Goal: Information Seeking & Learning: Learn about a topic

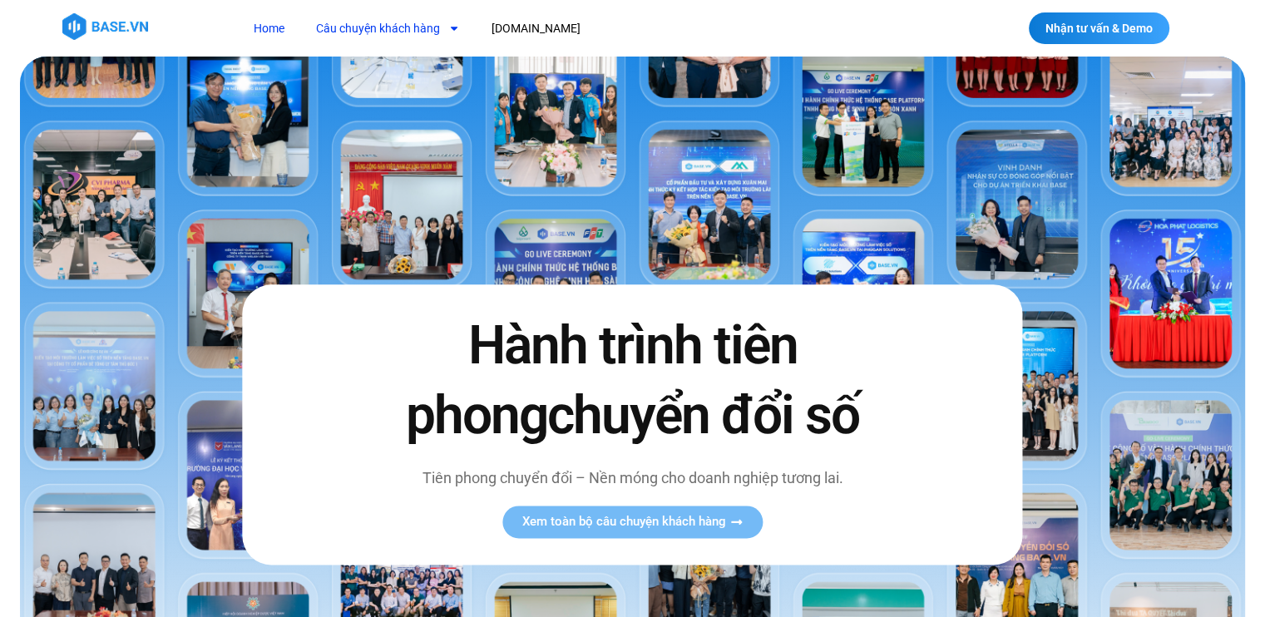
click at [368, 22] on link "Câu chuyện khách hàng" at bounding box center [388, 28] width 169 height 31
click at [363, 29] on link "Câu chuyện khách hàng" at bounding box center [388, 28] width 169 height 31
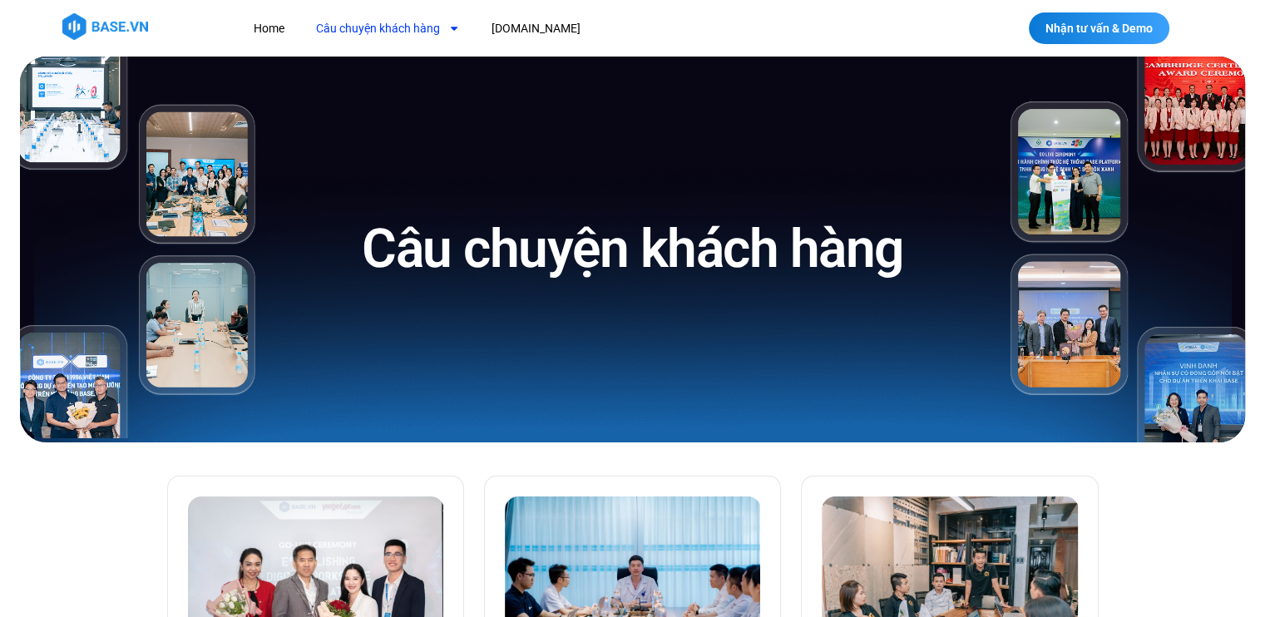
click at [386, 20] on link "Câu chuyện khách hàng" at bounding box center [388, 28] width 169 height 31
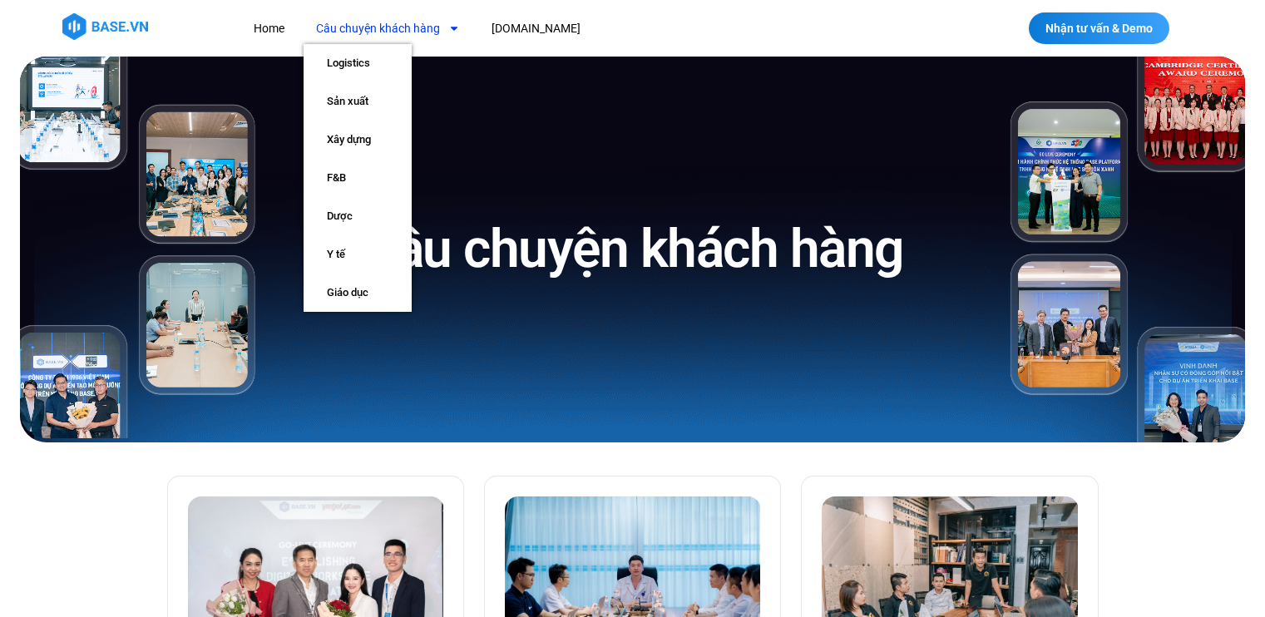
click at [378, 17] on link "Câu chuyện khách hàng" at bounding box center [388, 28] width 169 height 31
click at [353, 100] on link "Sản xuất" at bounding box center [358, 101] width 108 height 38
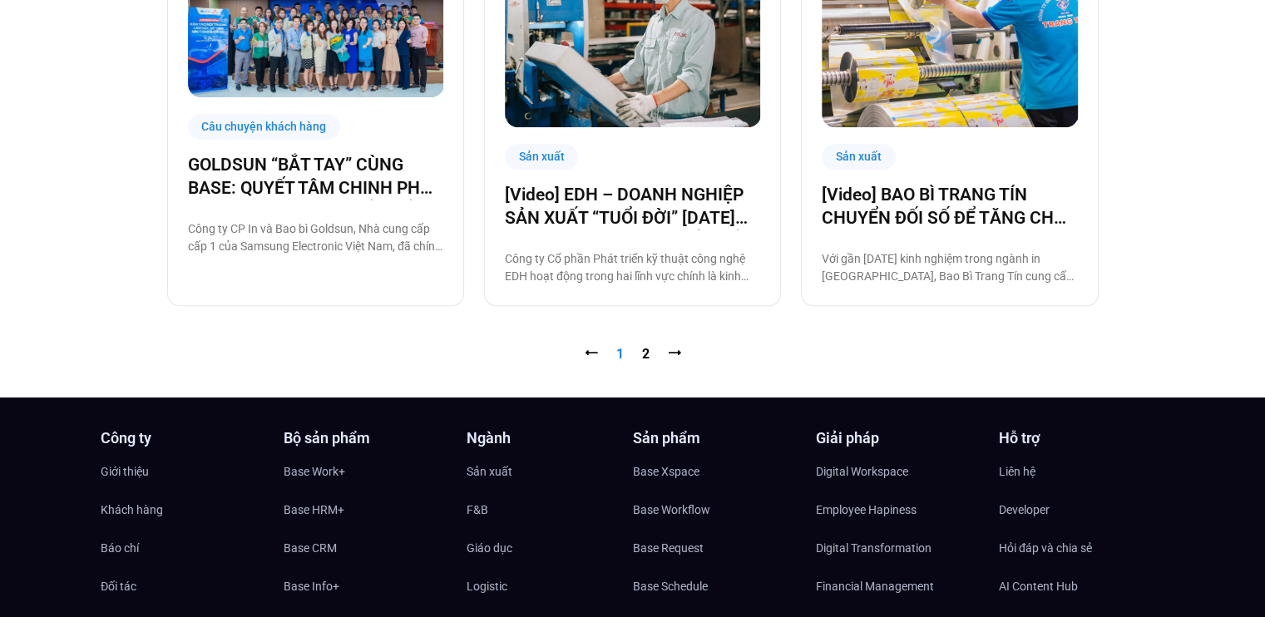
scroll to position [1800, 0]
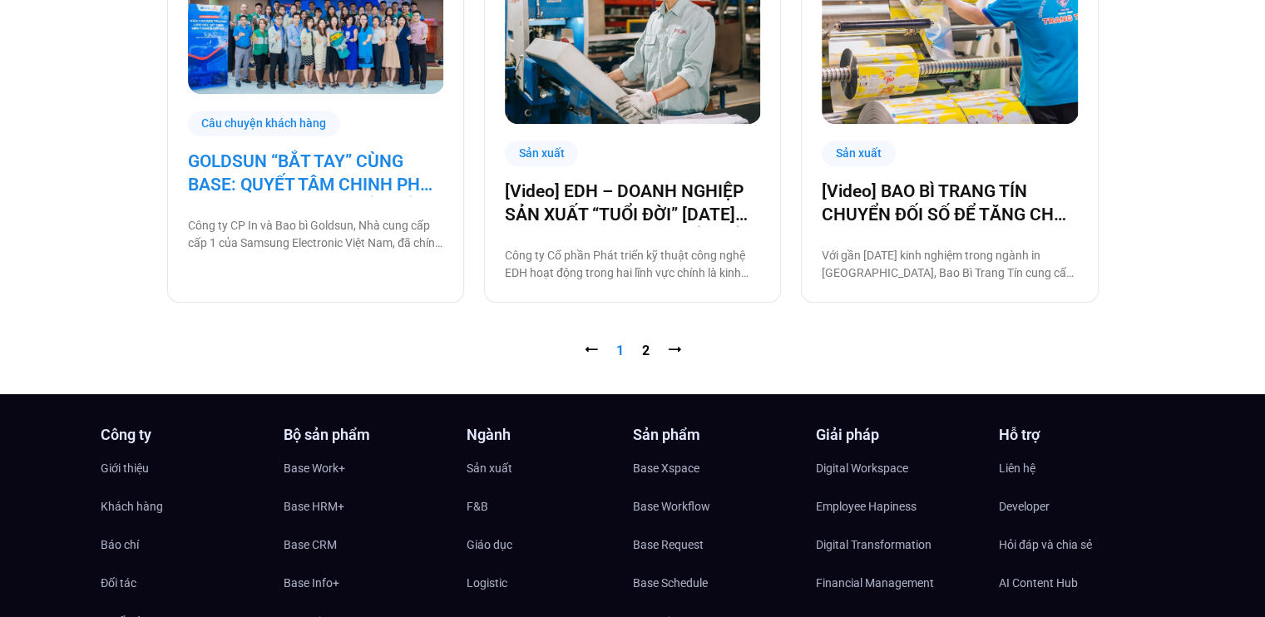
click at [319, 174] on link "GOLDSUN “BẮT TAY” CÙNG BASE: QUYẾT TÂM CHINH PHỤC CHẶNG ĐƯỜNG CHUYỂN ĐỔI SỐ TOÀ…" at bounding box center [315, 173] width 255 height 47
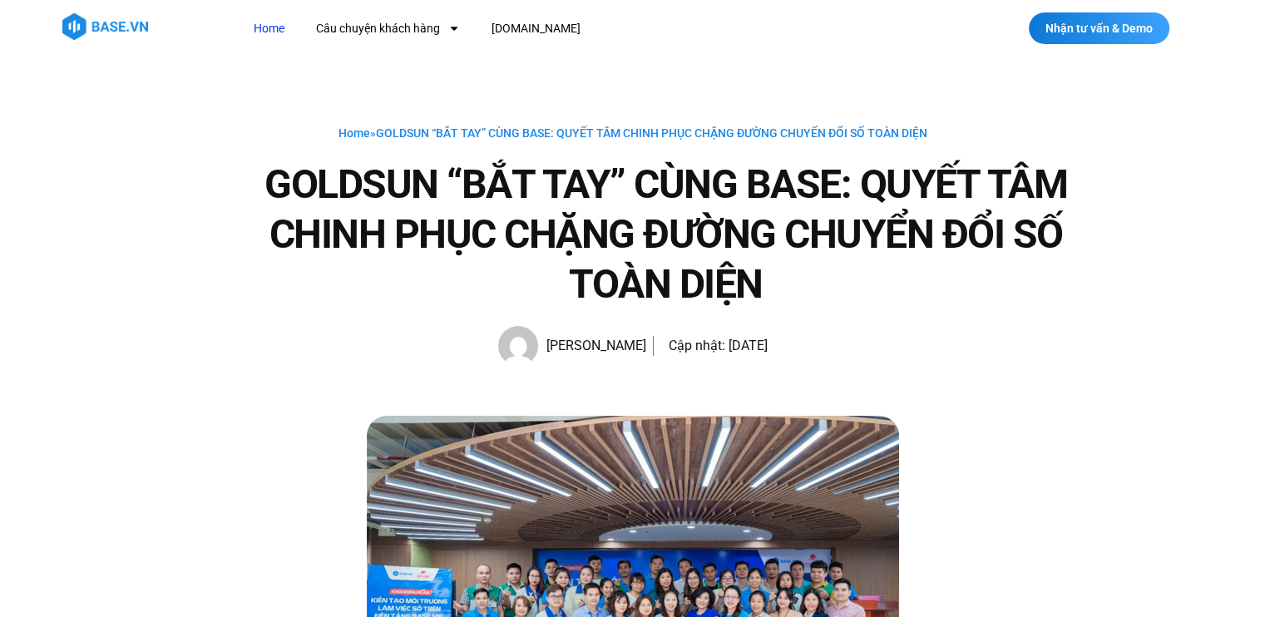
click at [268, 23] on link "Home" at bounding box center [269, 28] width 56 height 31
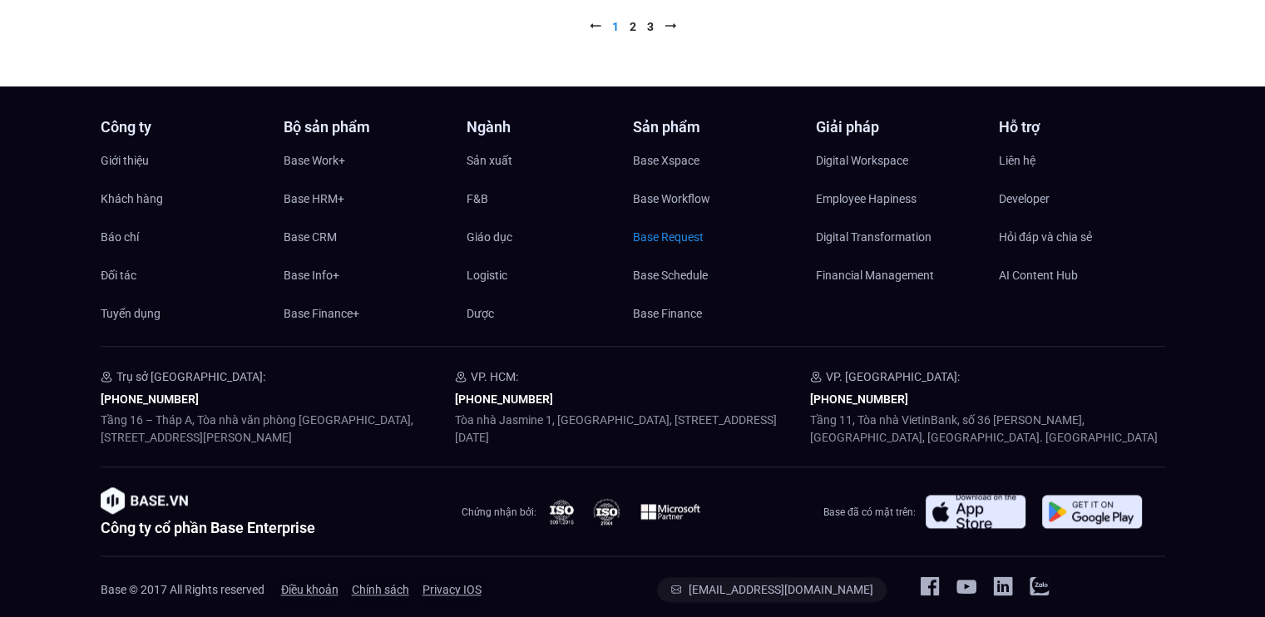
scroll to position [1843, 0]
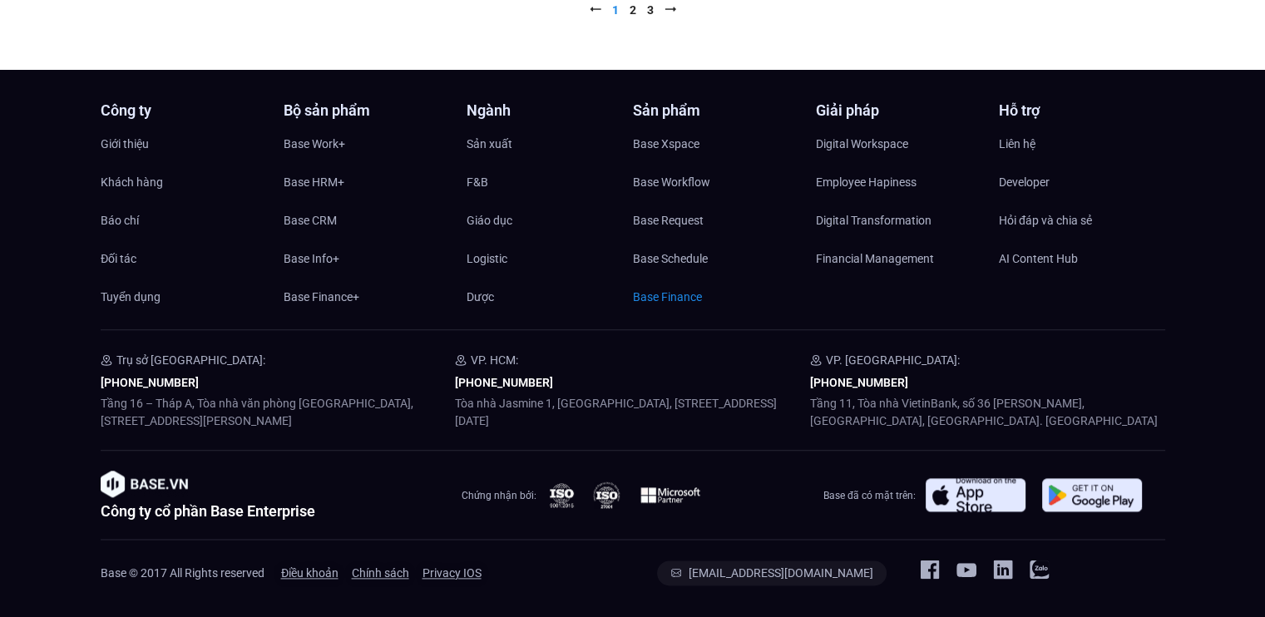
click at [682, 298] on span "Base Finance" at bounding box center [667, 296] width 69 height 25
click at [677, 252] on span "Base Schedule" at bounding box center [670, 258] width 75 height 25
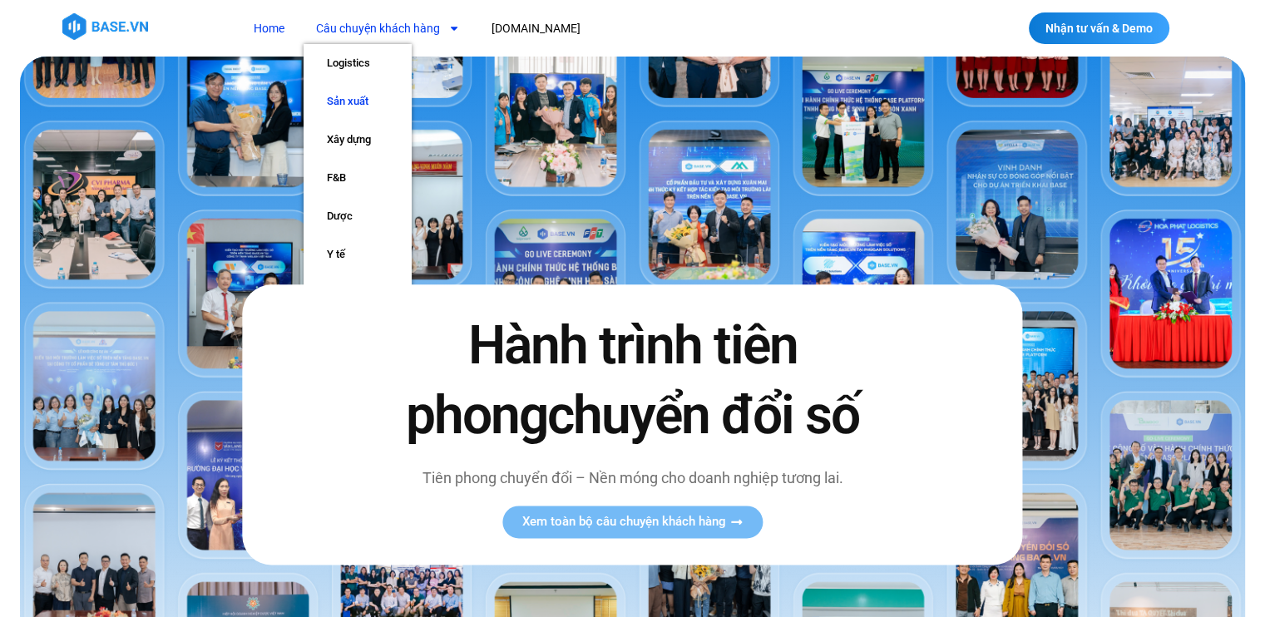
click at [339, 99] on link "Sản xuất" at bounding box center [358, 101] width 108 height 38
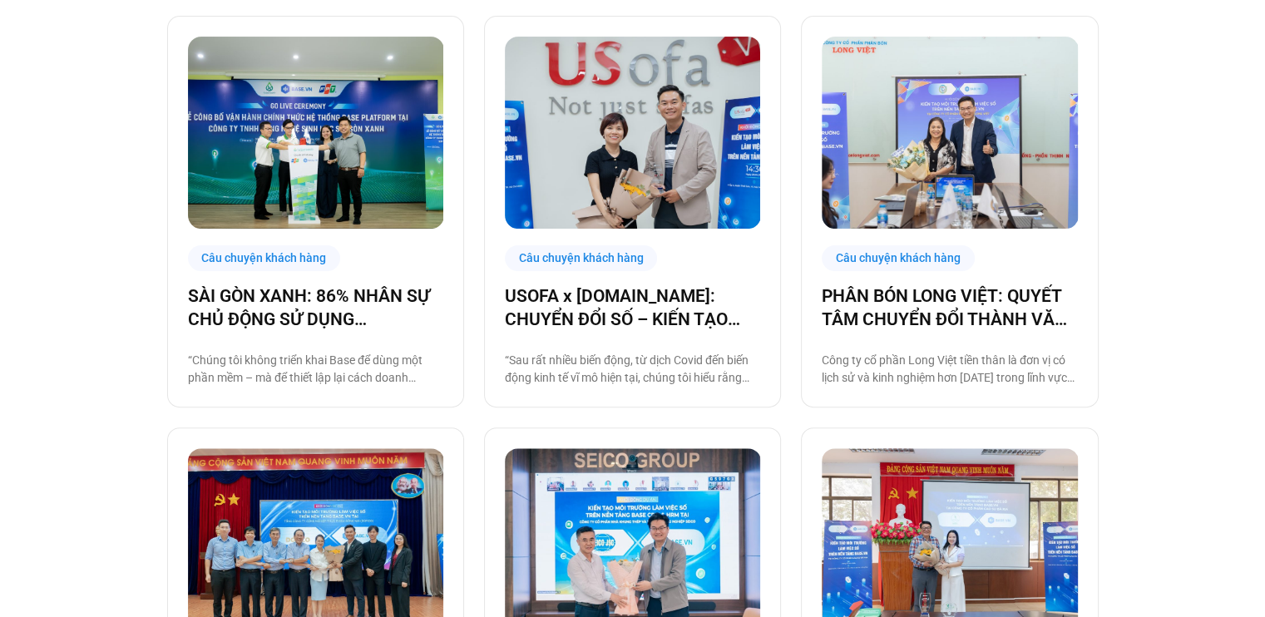
scroll to position [451, 0]
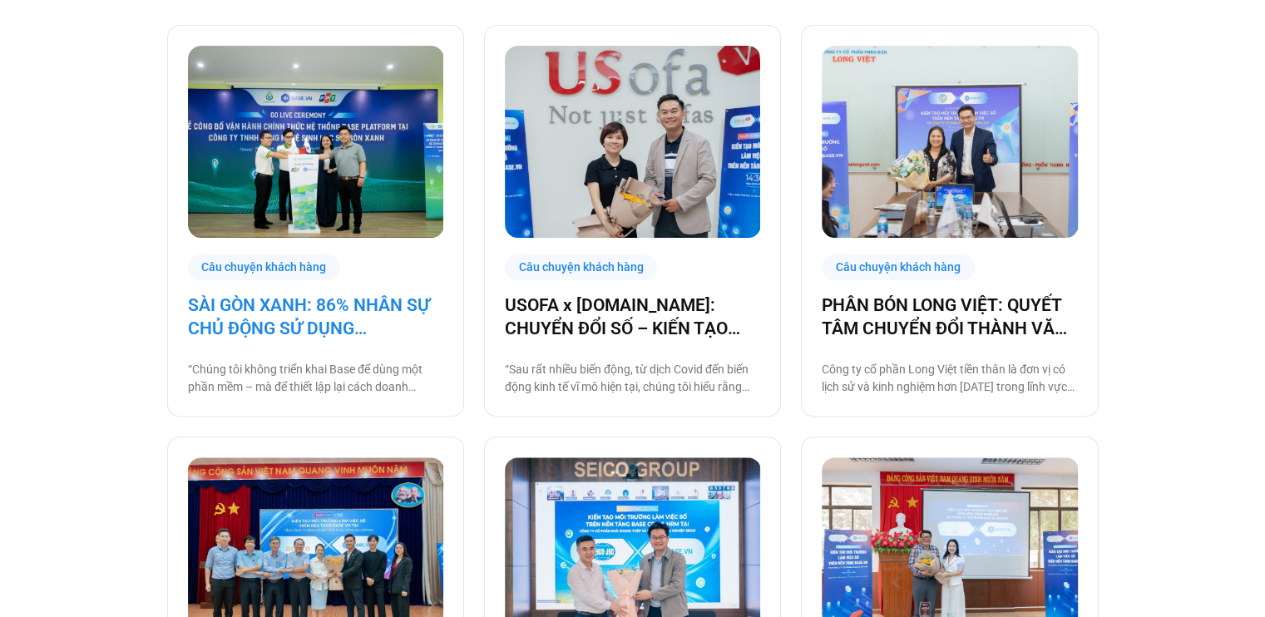
click at [364, 309] on link "SÀI GÒN XANH: 86% NHÂN SỰ CHỦ ĐỘNG SỬ DỤNG BASE.VN, ĐẶT NỀN MÓNG CHO MỘT HỆ SIN…" at bounding box center [315, 317] width 255 height 47
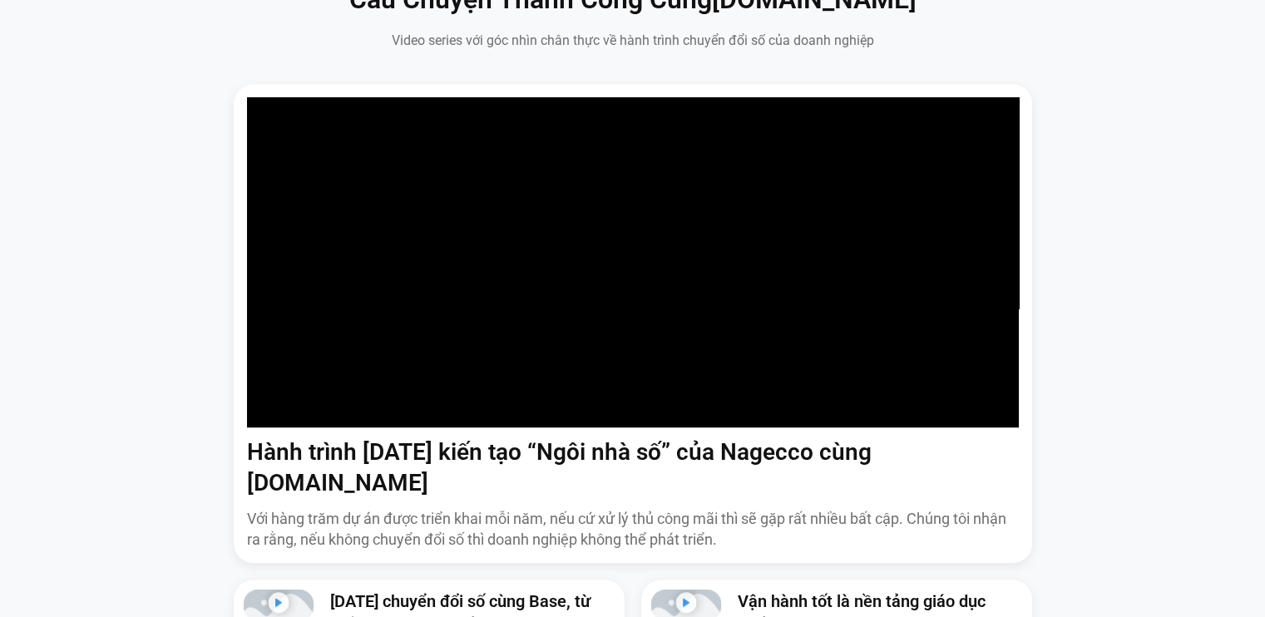
scroll to position [1598, 0]
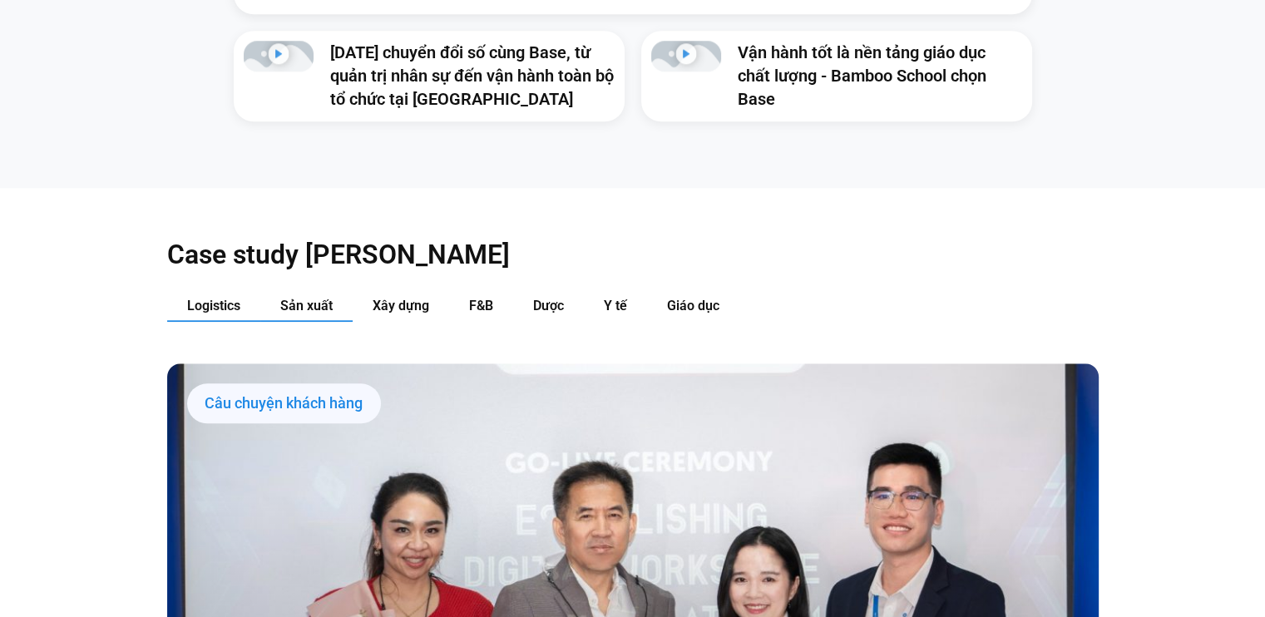
click at [309, 298] on span "Sản xuất" at bounding box center [306, 306] width 52 height 16
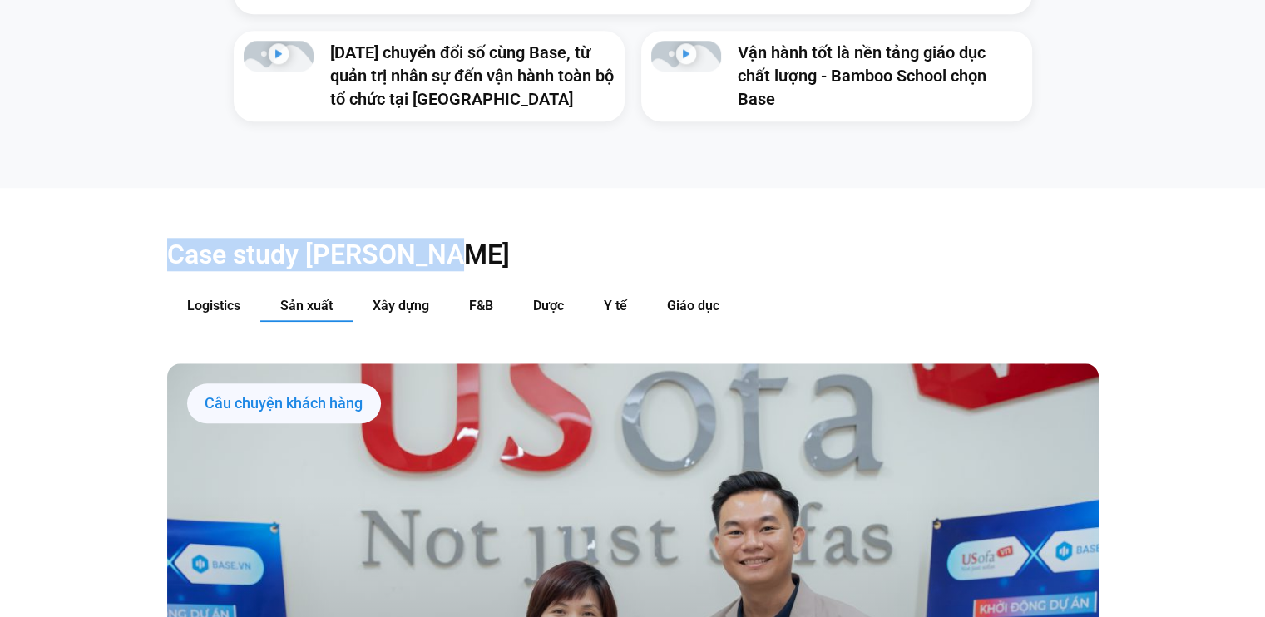
drag, startPoint x: 1264, startPoint y: 146, endPoint x: 1254, endPoint y: 197, distance: 52.5
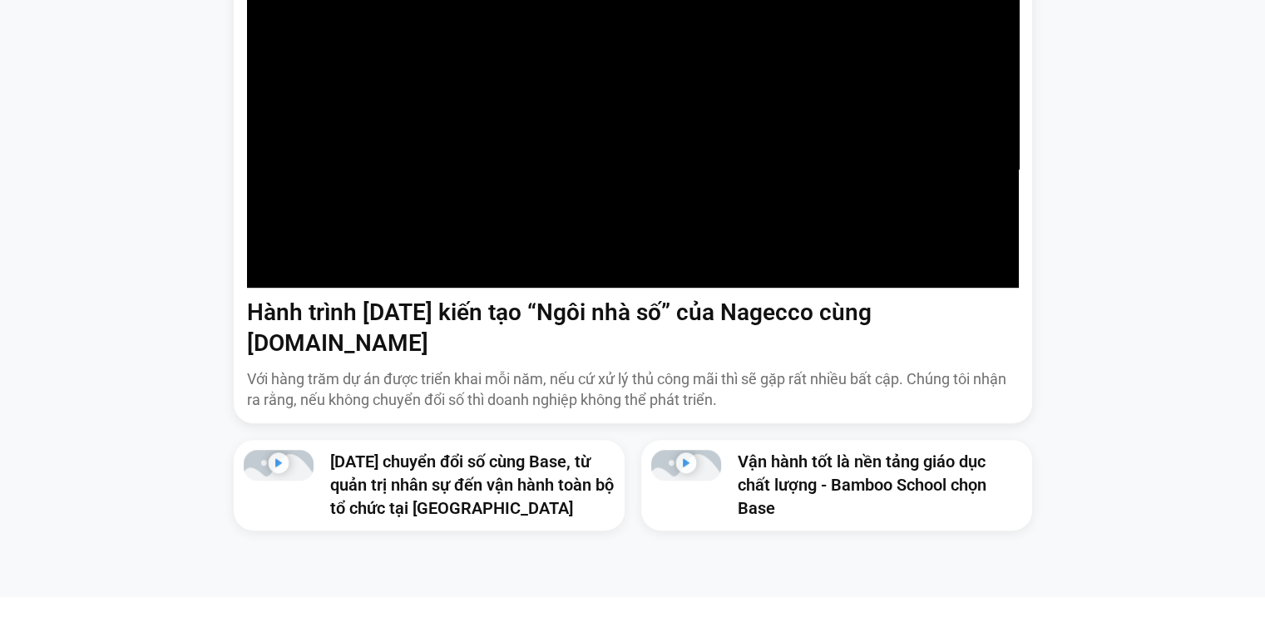
scroll to position [0, 0]
